Goal: Information Seeking & Learning: Learn about a topic

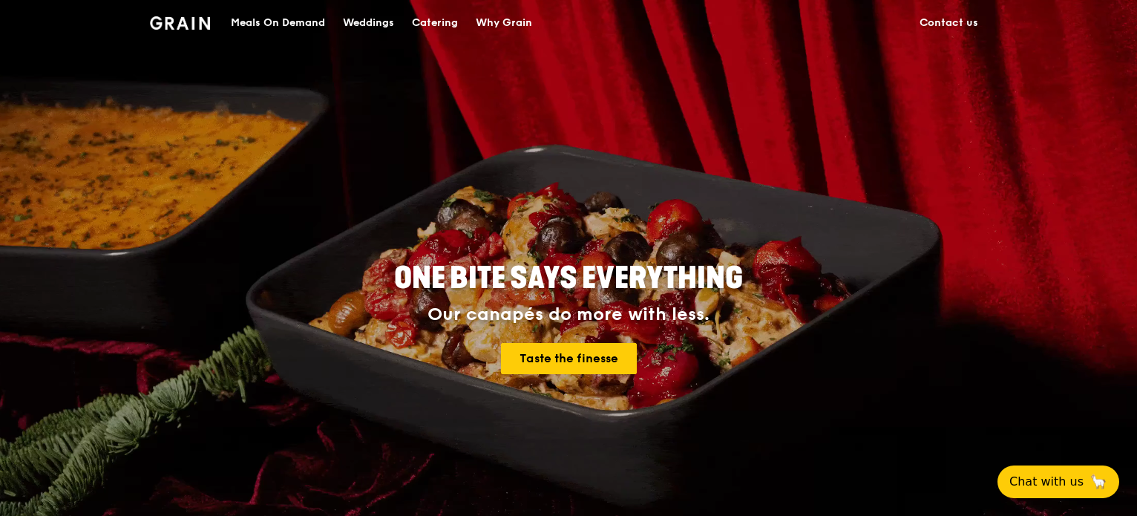
click at [956, 23] on link "Contact us" at bounding box center [949, 23] width 76 height 45
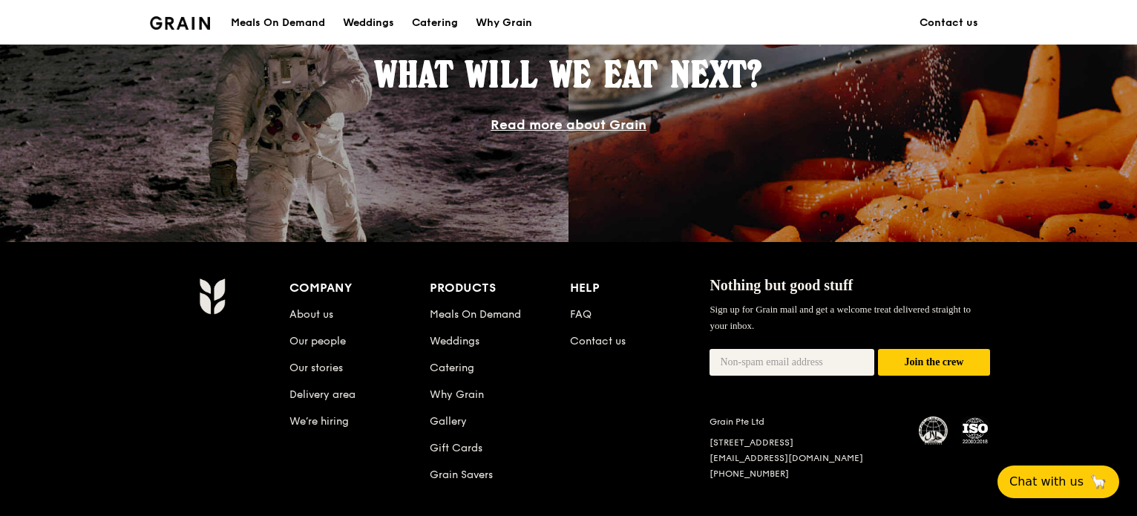
scroll to position [1359, 0]
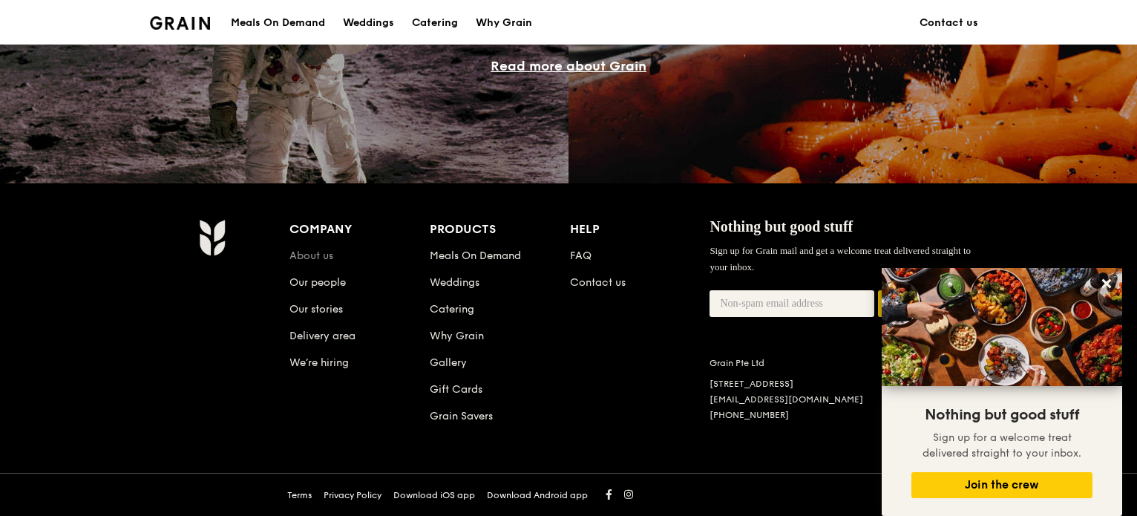
click at [306, 252] on link "About us" at bounding box center [312, 255] width 44 height 13
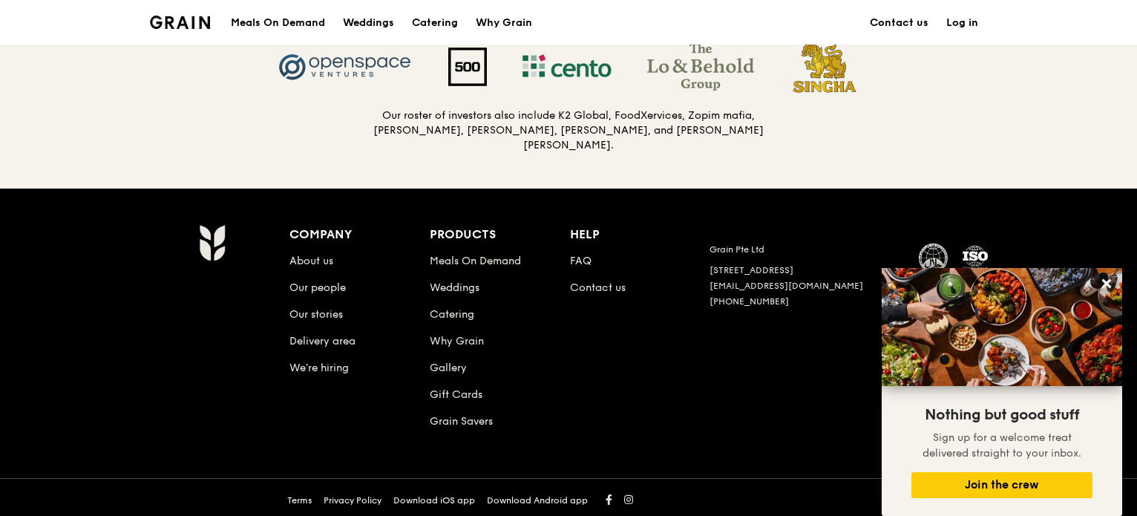
scroll to position [1589, 0]
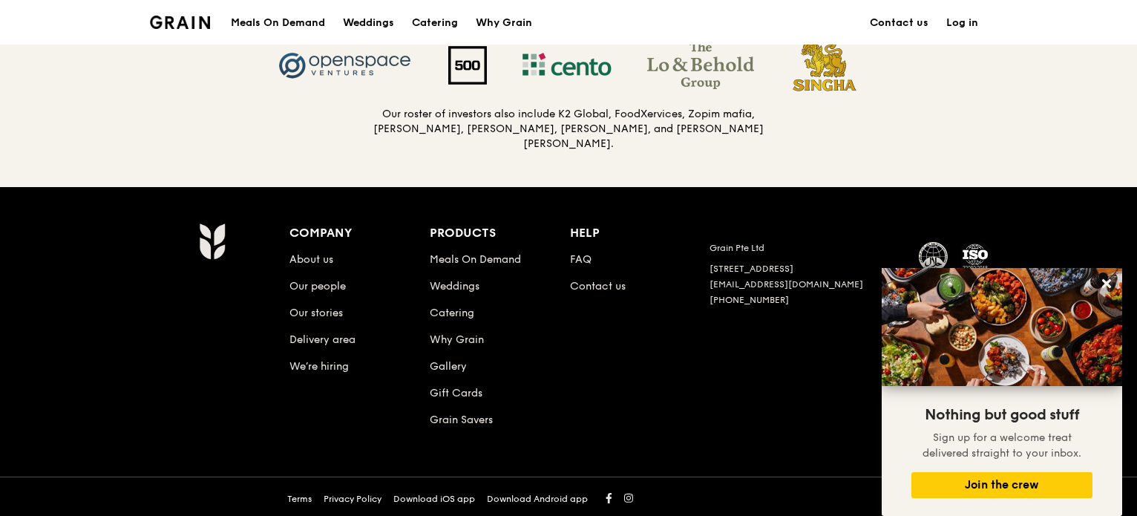
click at [696, 412] on div "Company About us Our people Our stories Delivery area We’re hiring Products Mea…" at bounding box center [640, 338] width 701 height 230
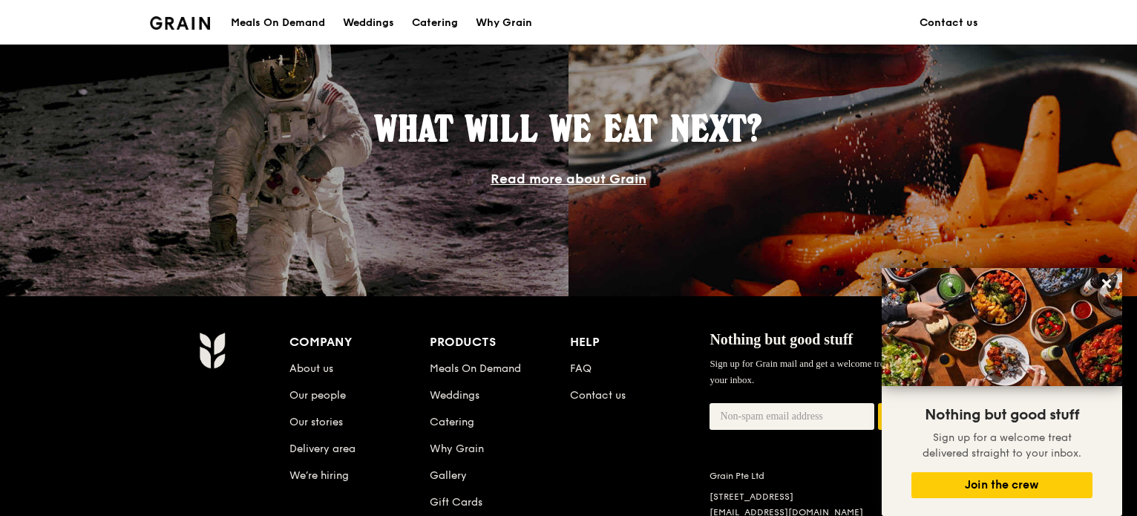
scroll to position [1211, 0]
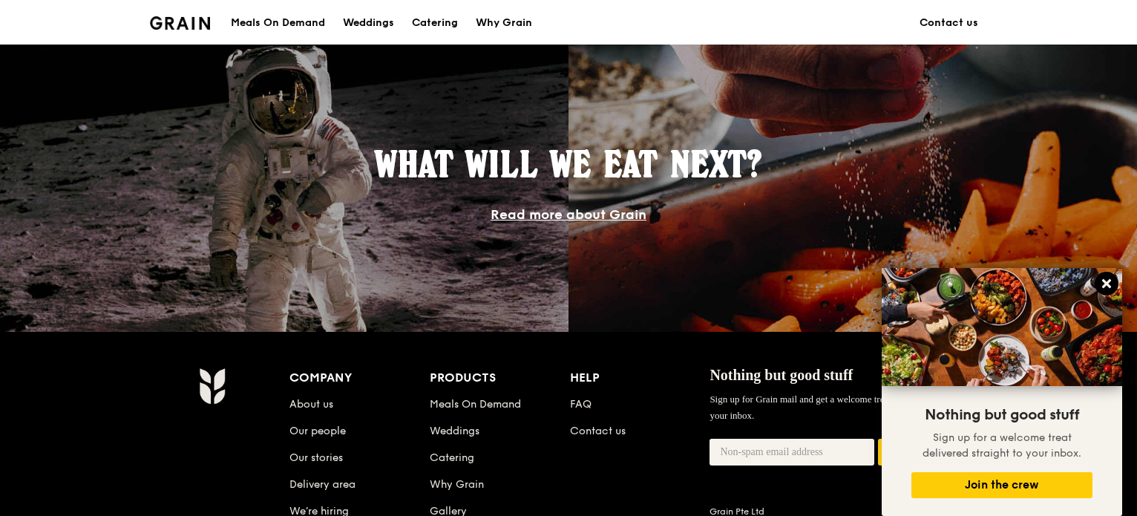
click at [1112, 281] on icon at bounding box center [1106, 283] width 13 height 13
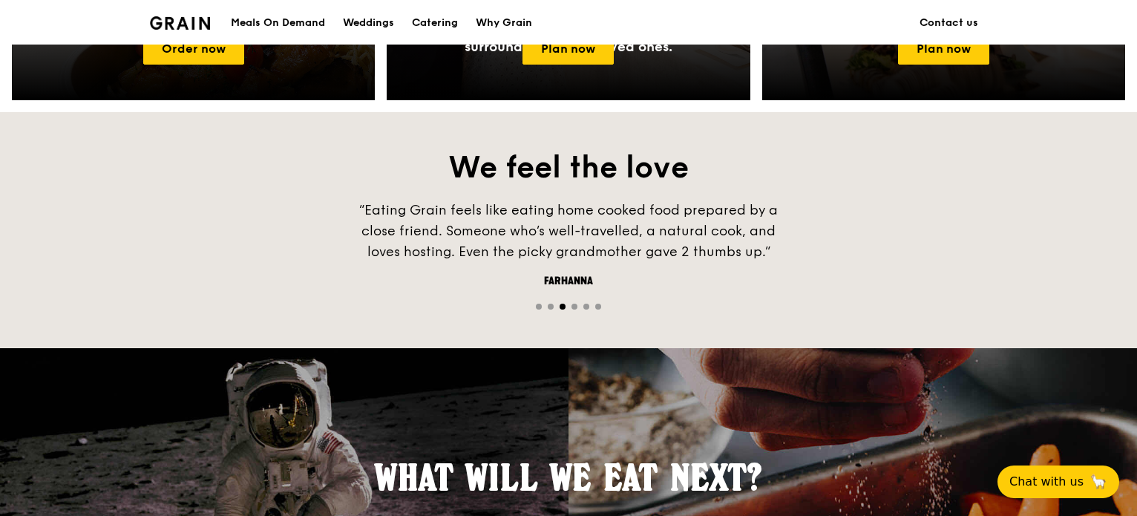
scroll to position [1359, 0]
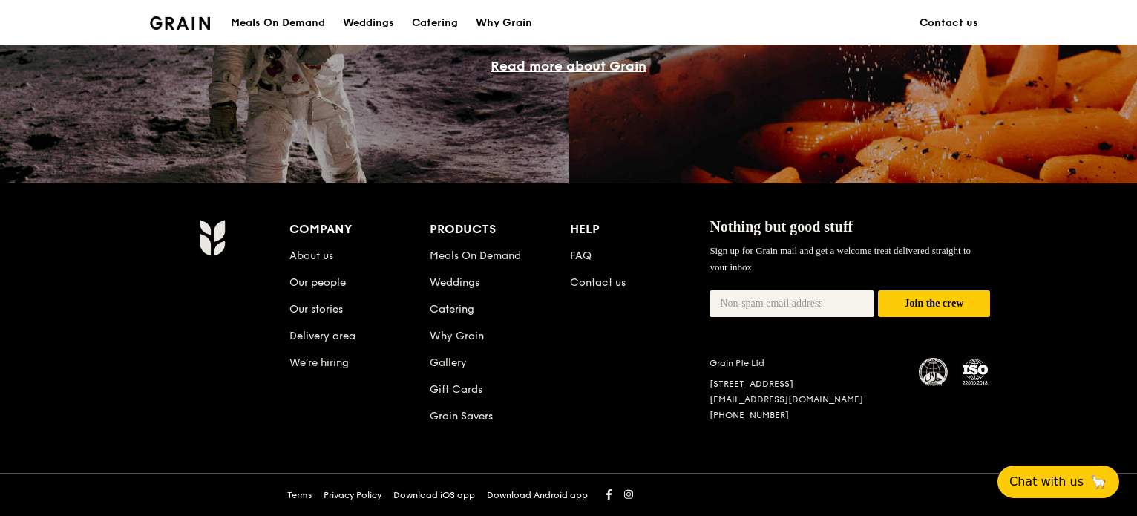
click at [1073, 282] on div "Company About us Our people Our stories Delivery area We’re hiring Products Mea…" at bounding box center [568, 349] width 1137 height 333
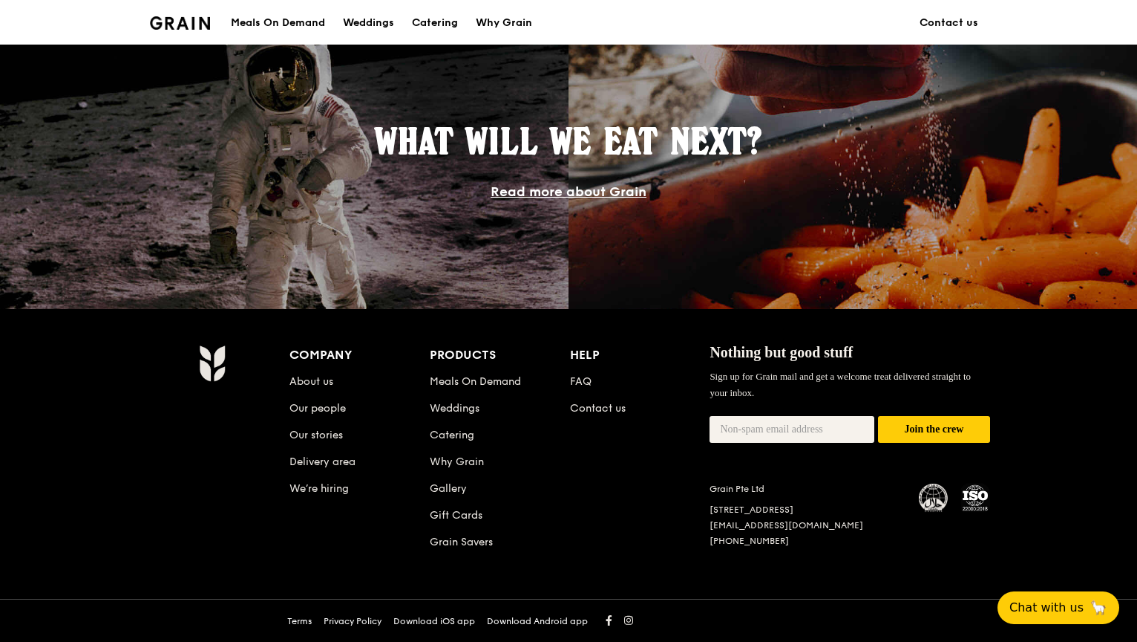
click at [84, 460] on div "Company About us Our people Our stories Delivery area We’re hiring Products Mea…" at bounding box center [568, 475] width 1137 height 333
